Goal: Information Seeking & Learning: Understand process/instructions

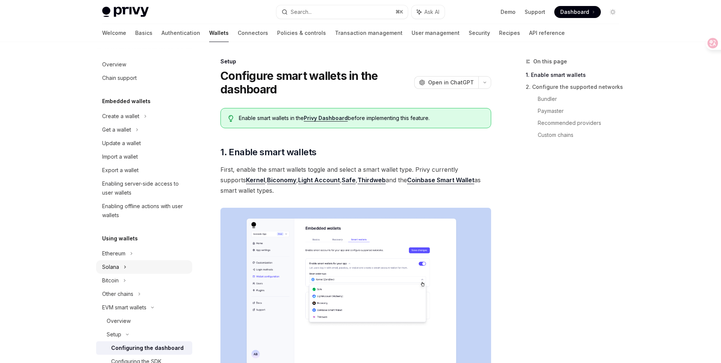
click at [122, 137] on div "Solana" at bounding box center [144, 130] width 96 height 14
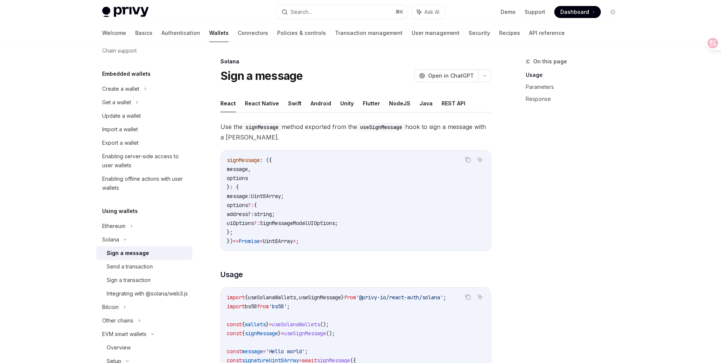
scroll to position [33, 0]
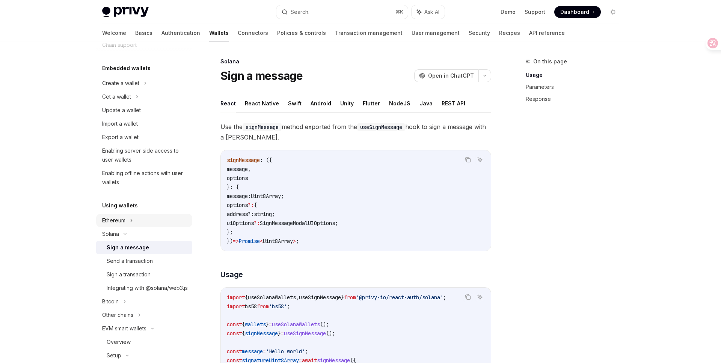
click at [144, 88] on icon at bounding box center [145, 83] width 3 height 9
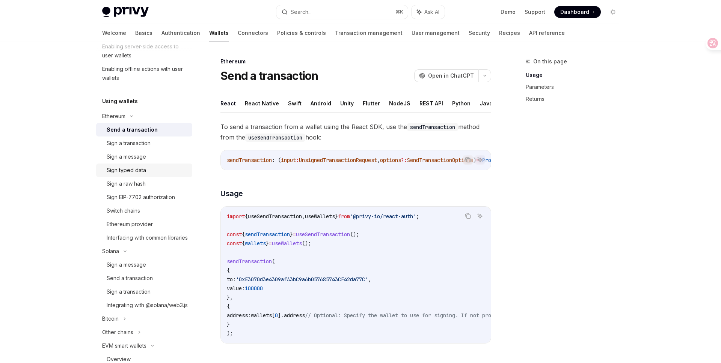
scroll to position [152, 0]
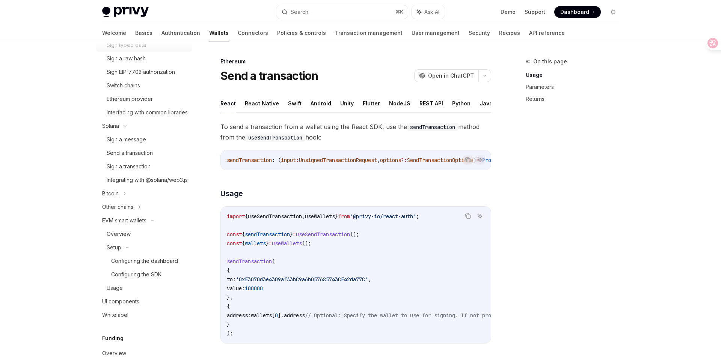
click at [129, 266] on div "Configuring the dashboard" at bounding box center [144, 261] width 67 height 9
type textarea "*"
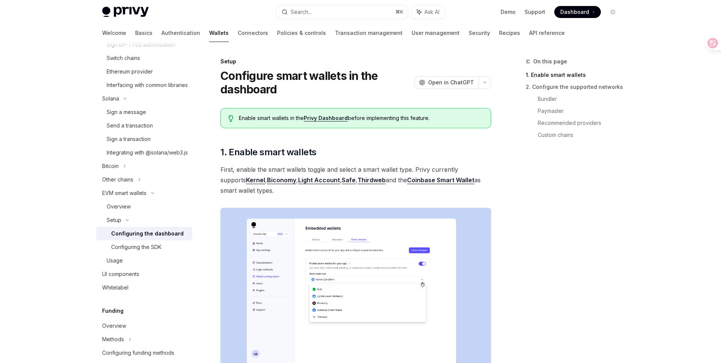
scroll to position [295, 0]
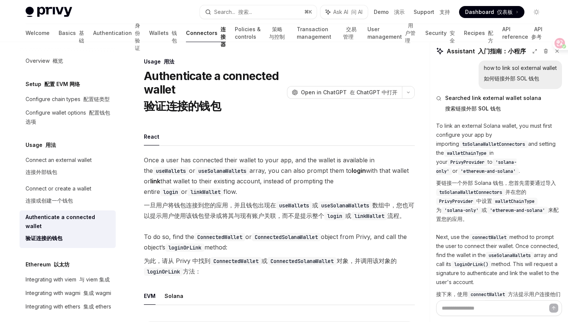
scroll to position [569, 0]
